Goal: Transaction & Acquisition: Purchase product/service

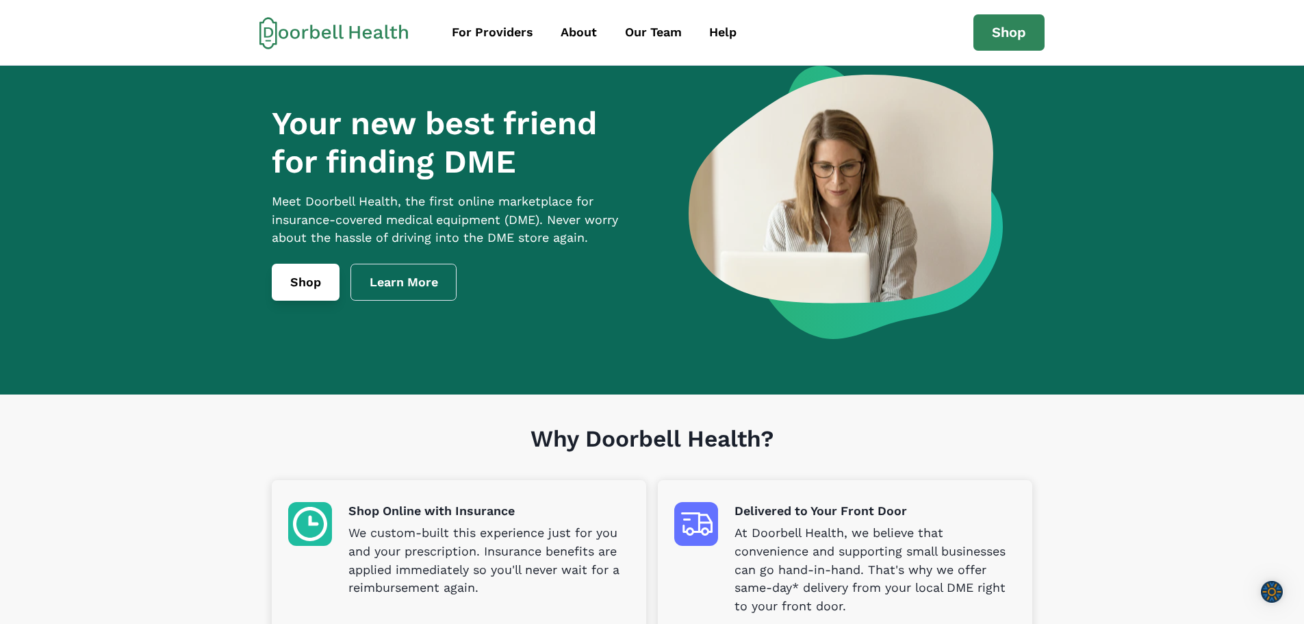
click at [303, 296] on link "Shop" at bounding box center [306, 282] width 68 height 37
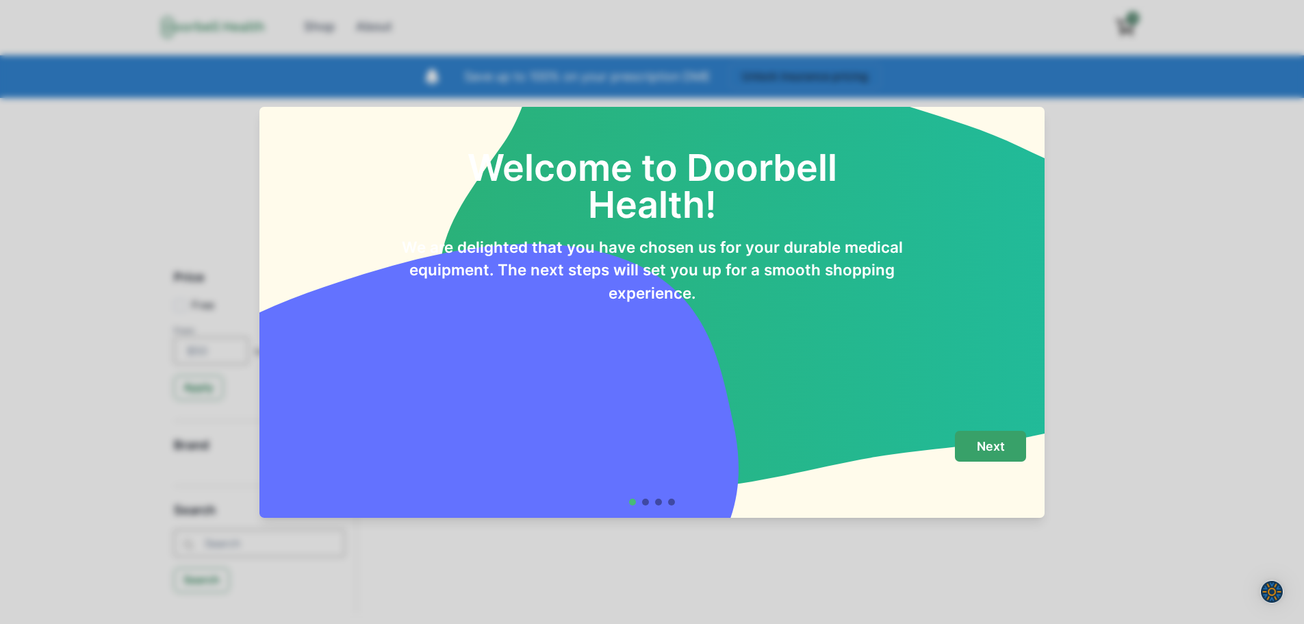
click at [1002, 446] on p "Next" at bounding box center [991, 446] width 28 height 15
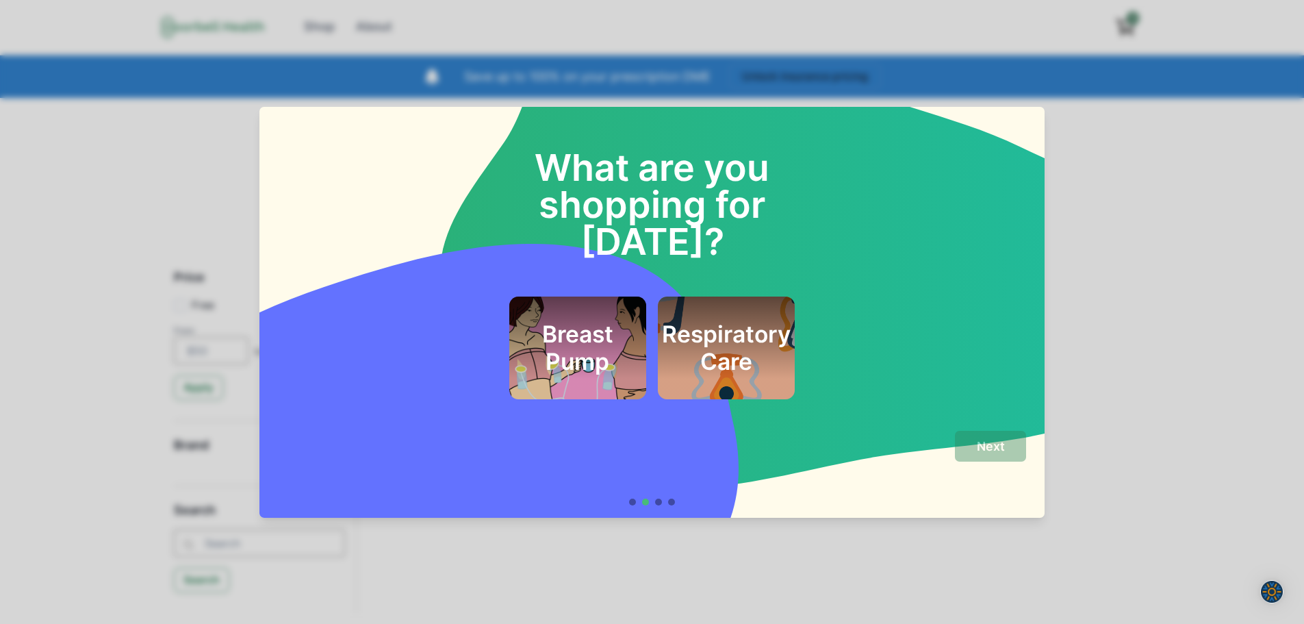
click at [741, 320] on h2 "Respiratory Care" at bounding box center [726, 347] width 129 height 55
click at [719, 320] on h2 "Respiratory Care" at bounding box center [726, 347] width 129 height 55
drag, startPoint x: 715, startPoint y: 289, endPoint x: 771, endPoint y: 325, distance: 66.8
click at [717, 320] on h2 "Respiratory Care" at bounding box center [726, 347] width 129 height 55
click at [1004, 444] on p "Next" at bounding box center [991, 446] width 28 height 15
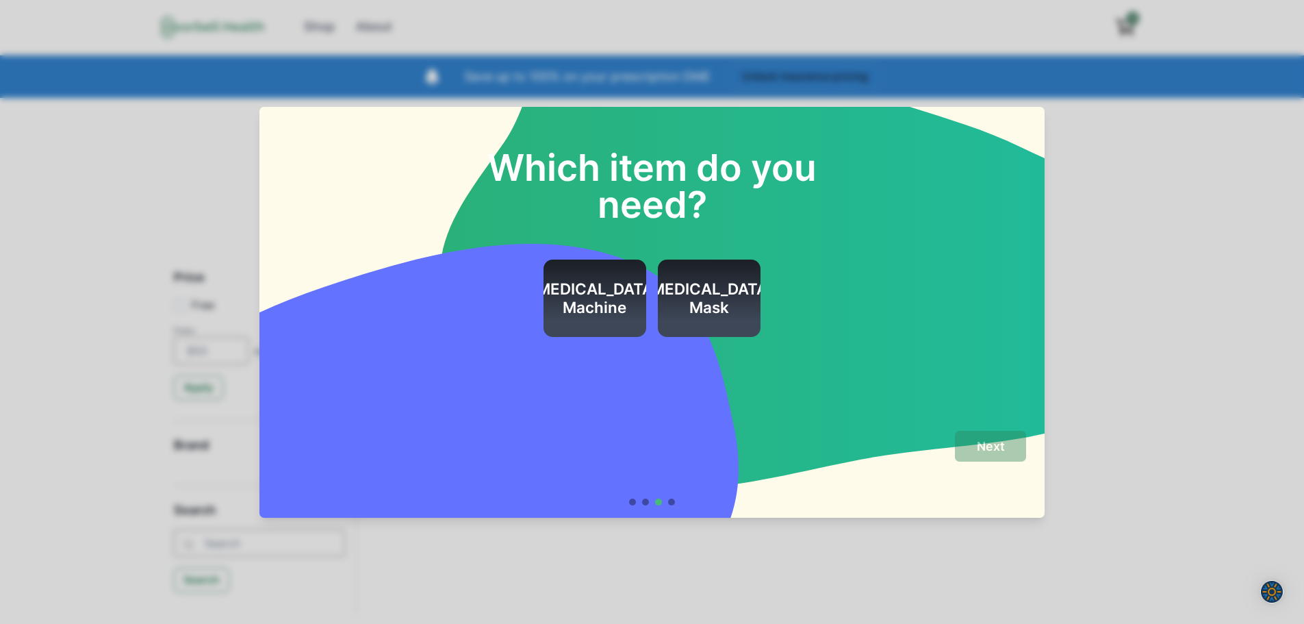
click at [605, 288] on h2 "[MEDICAL_DATA] Machine" at bounding box center [595, 298] width 129 height 37
click at [984, 455] on button "Next" at bounding box center [990, 446] width 71 height 31
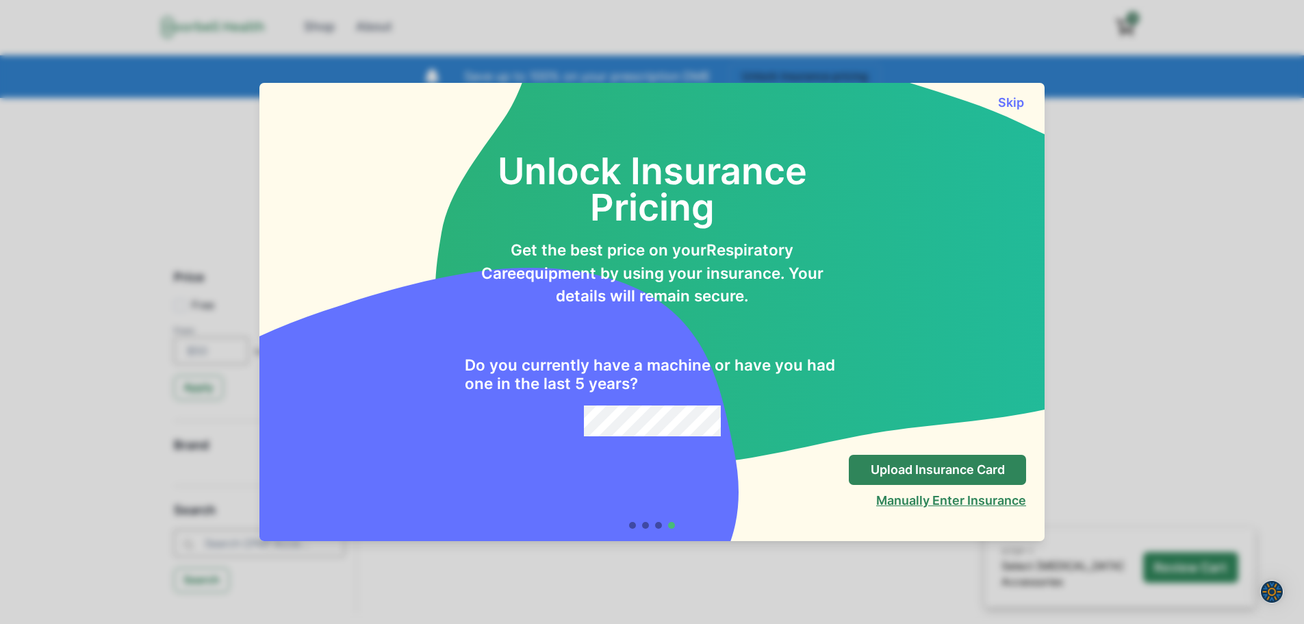
click at [924, 496] on button "Manually Enter Insurance" at bounding box center [951, 500] width 150 height 14
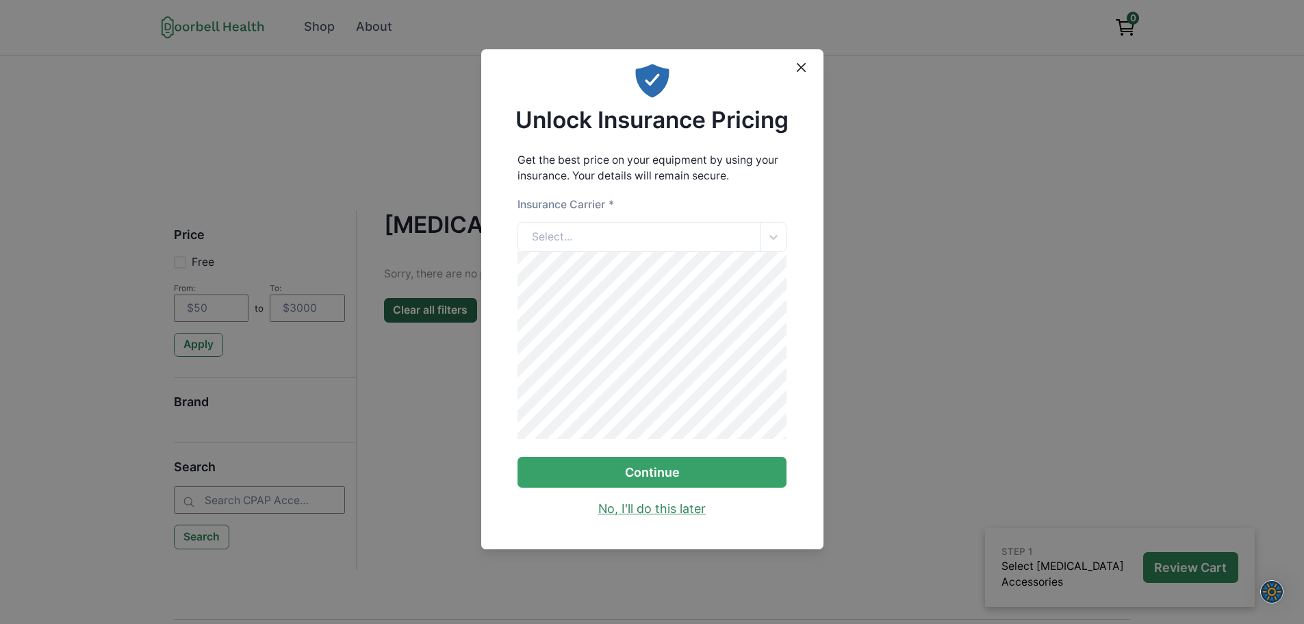
click at [686, 518] on link "No, I'll do this later" at bounding box center [651, 509] width 107 height 18
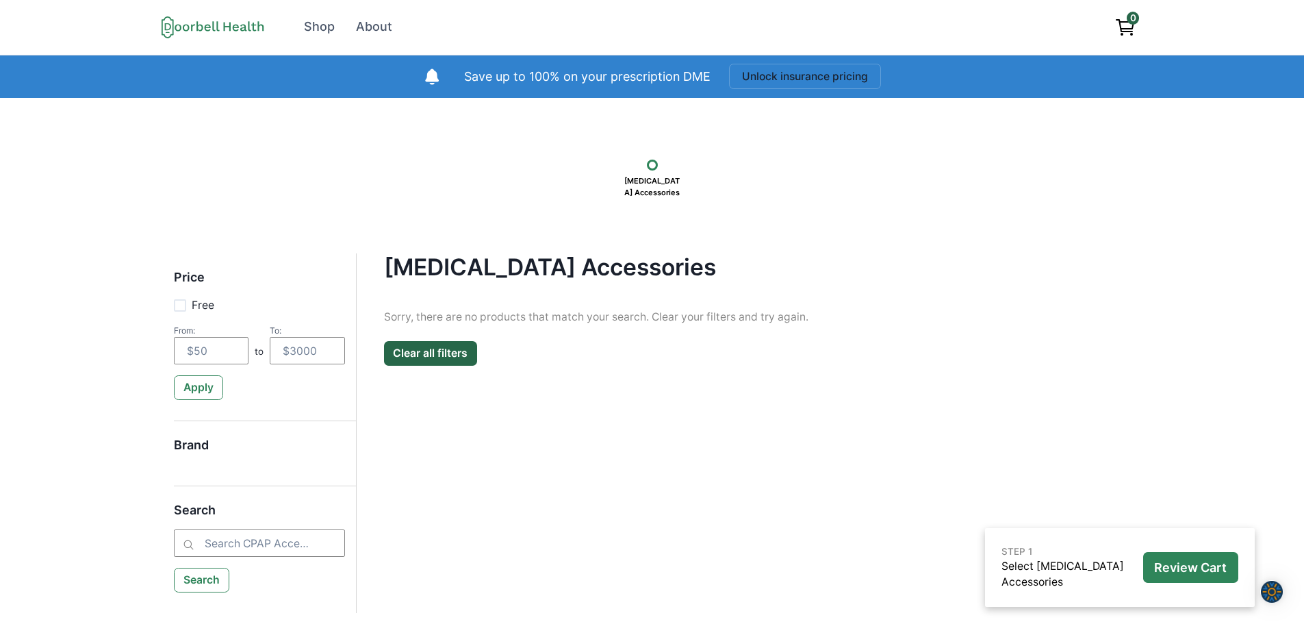
click at [203, 452] on h5 "Brand" at bounding box center [259, 450] width 171 height 27
click at [232, 460] on h5 "Brand" at bounding box center [259, 450] width 171 height 27
click at [198, 446] on h5 "Brand" at bounding box center [259, 450] width 171 height 27
click at [194, 511] on h5 "Search" at bounding box center [259, 516] width 171 height 27
click at [194, 579] on button "Search" at bounding box center [202, 580] width 56 height 25
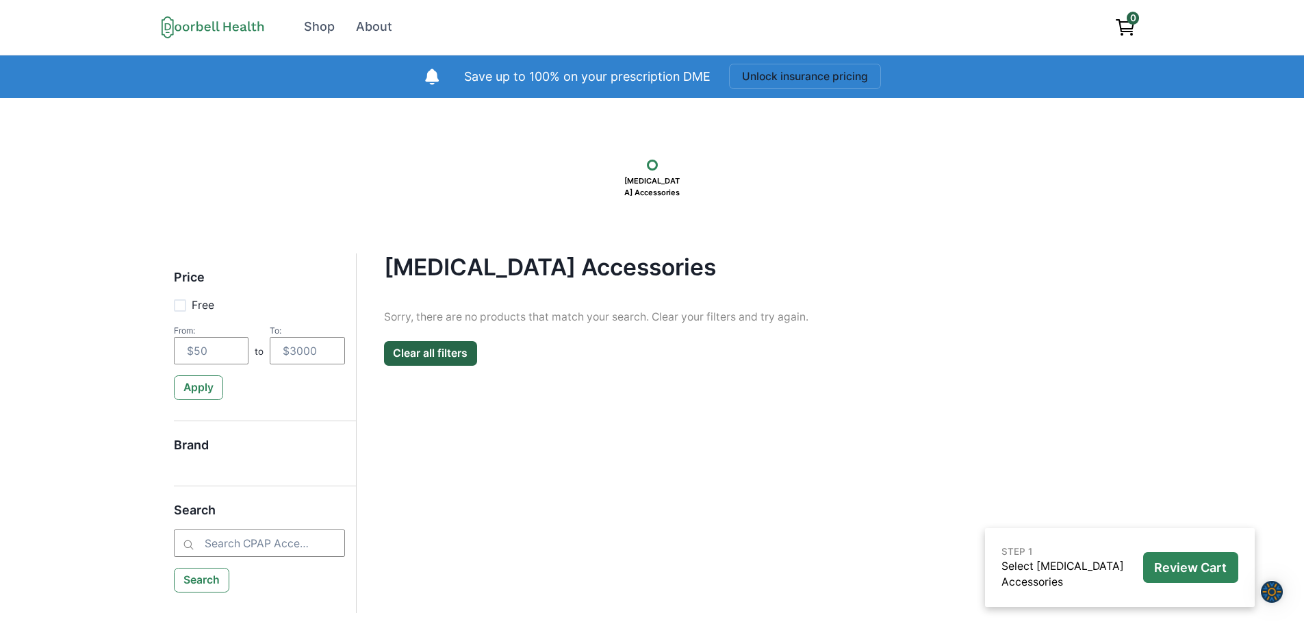
click at [170, 444] on div "Price Free From: to To: Apply Brand Search Search [MEDICAL_DATA] Accessories Fi…" at bounding box center [653, 432] width 982 height 359
click at [232, 548] on input "search" at bounding box center [259, 542] width 171 height 27
click at [476, 537] on main "[MEDICAL_DATA] Accessories Filter Clear all Price Free From: to To: Apply Brand…" at bounding box center [744, 432] width 774 height 359
click at [188, 447] on h5 "Brand" at bounding box center [259, 450] width 171 height 27
